Goal: Navigation & Orientation: Find specific page/section

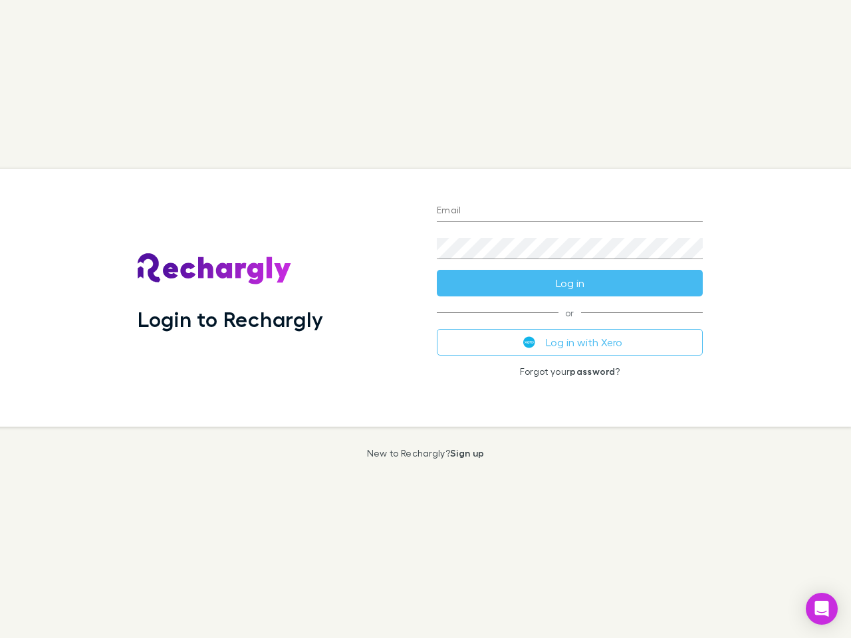
click at [425, 319] on div "Login to Rechargly" at bounding box center [276, 298] width 299 height 258
click at [570, 211] on input "Email" at bounding box center [570, 211] width 266 height 21
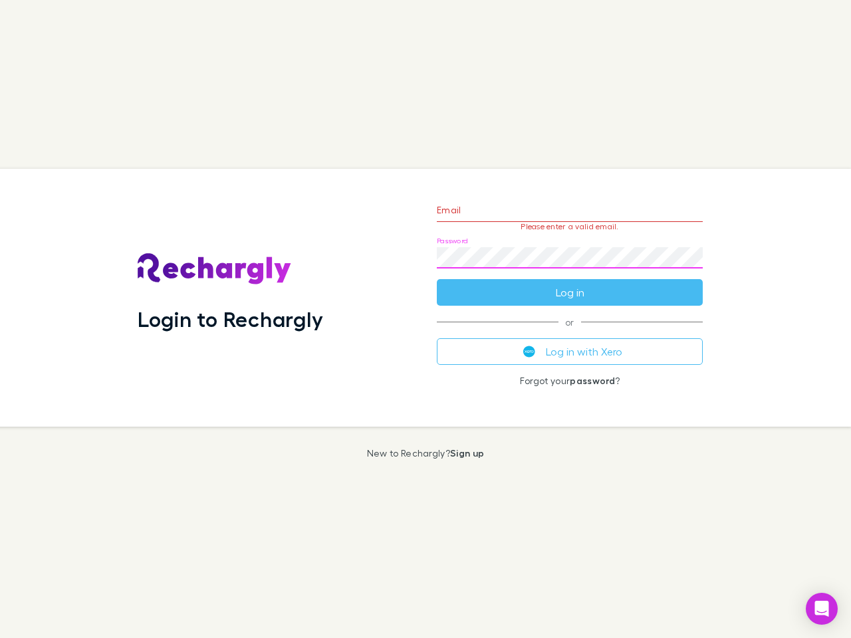
click at [570, 283] on form "Email Please enter a valid email. Password Log in" at bounding box center [570, 248] width 266 height 116
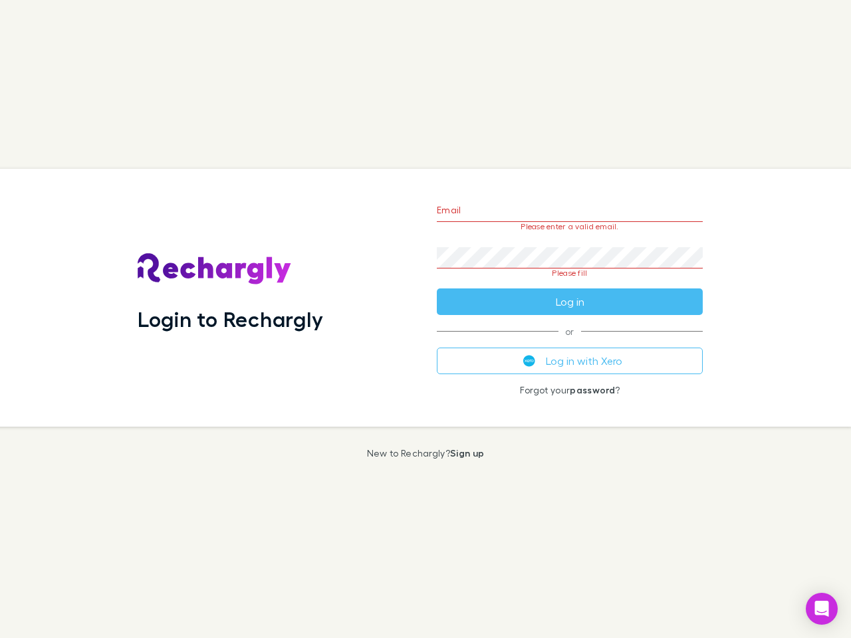
click at [570, 342] on div "Email Please enter a valid email. Password Please fill Log in or Log in with Xe…" at bounding box center [569, 298] width 287 height 258
click at [821, 609] on icon "Open Intercom Messenger" at bounding box center [822, 609] width 14 height 16
